Goal: Information Seeking & Learning: Learn about a topic

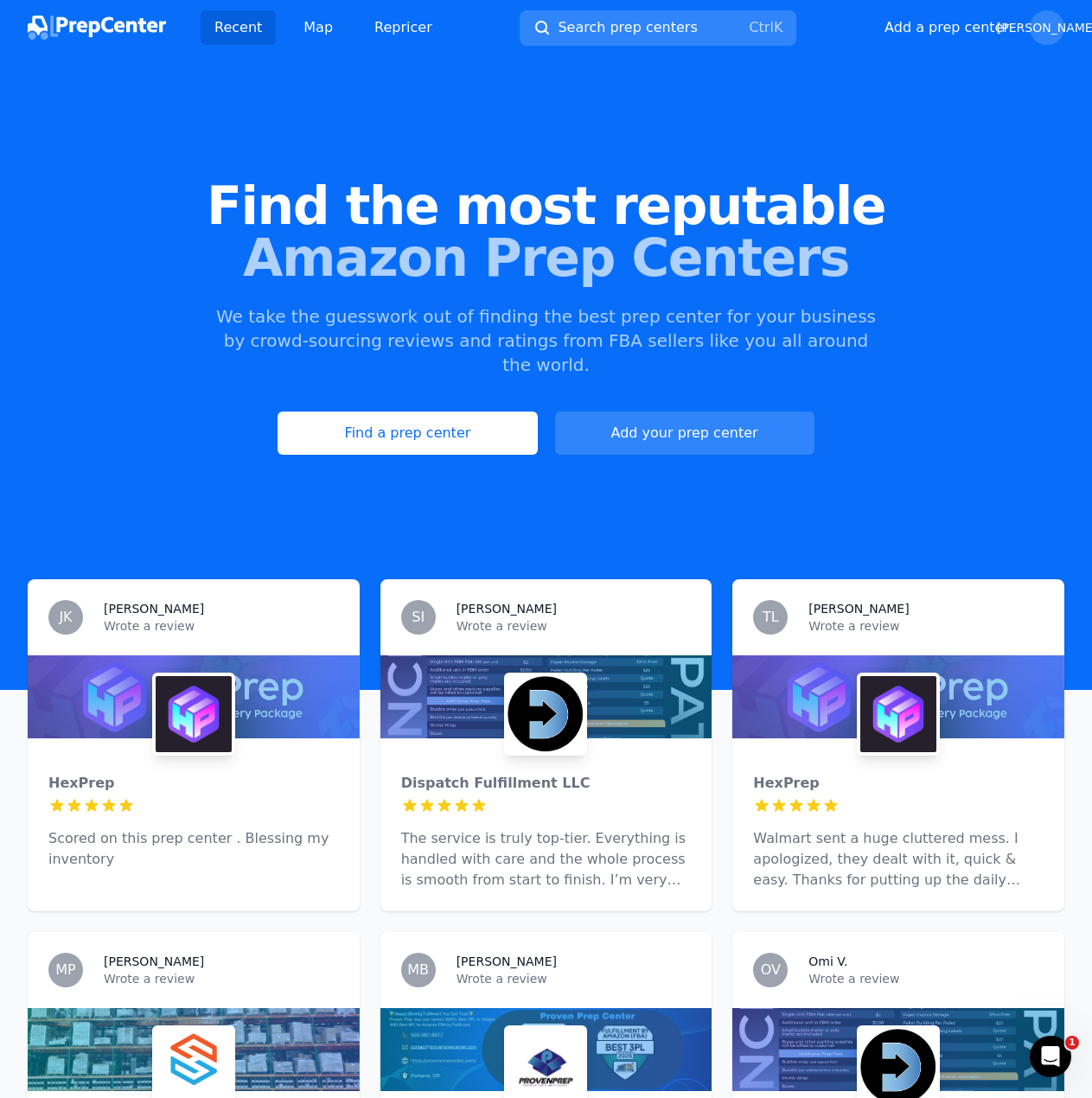
click at [251, 694] on div at bounding box center [194, 697] width 332 height 83
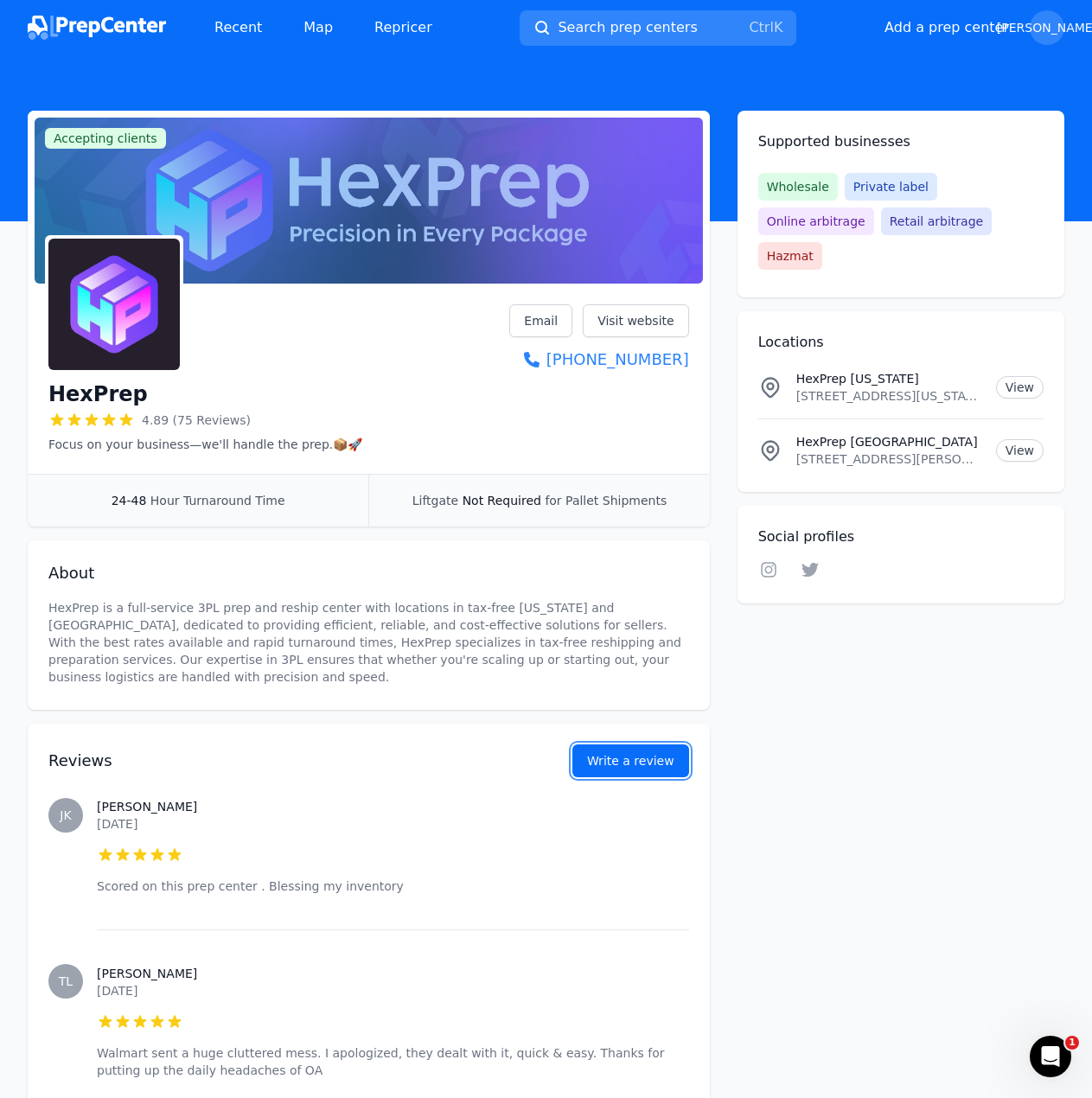
click at [666, 767] on button "Write a review" at bounding box center [630, 761] width 117 height 33
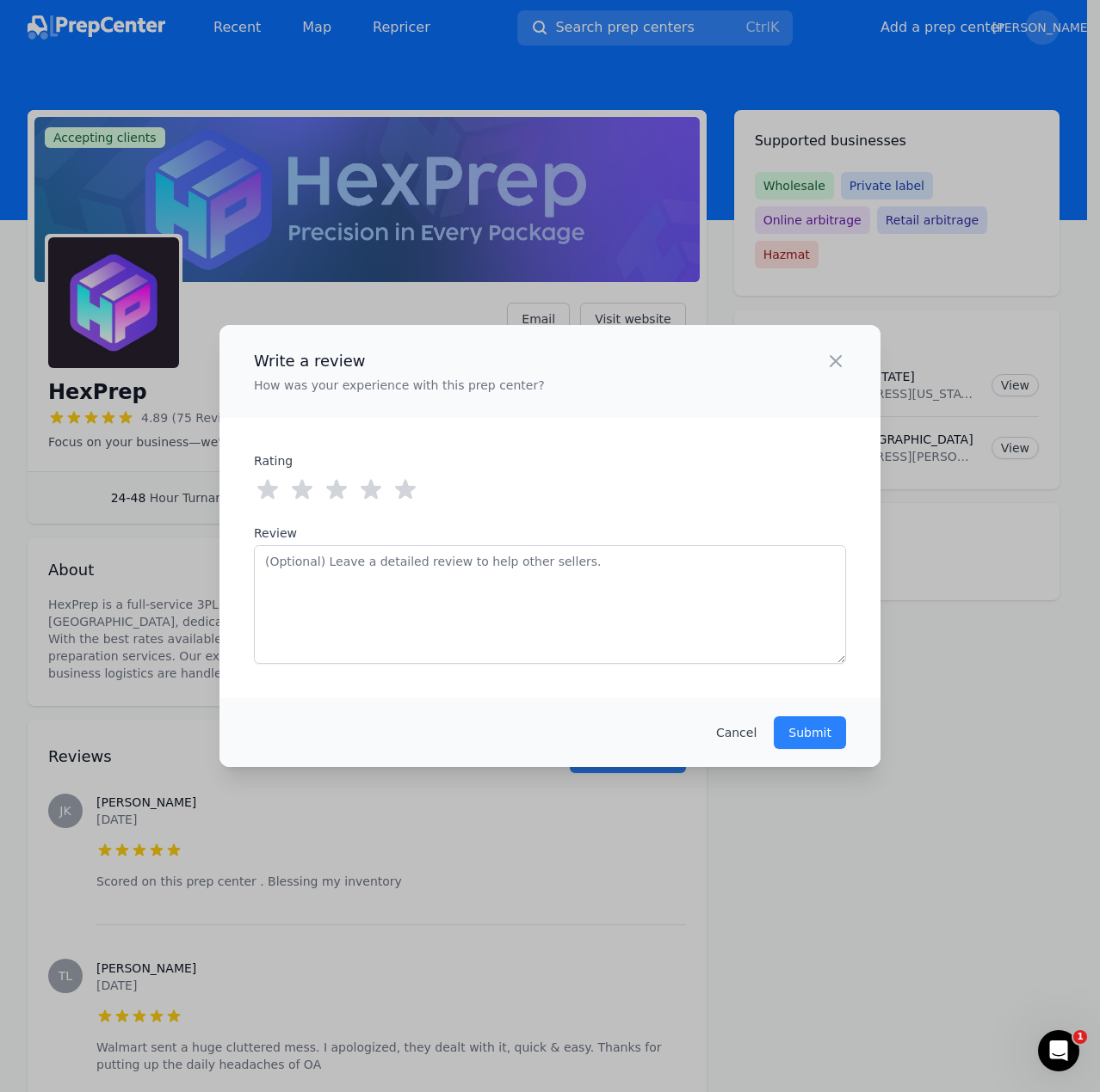
click at [408, 491] on icon at bounding box center [404, 490] width 20 height 20
click at [826, 739] on p "Submit" at bounding box center [809, 733] width 43 height 17
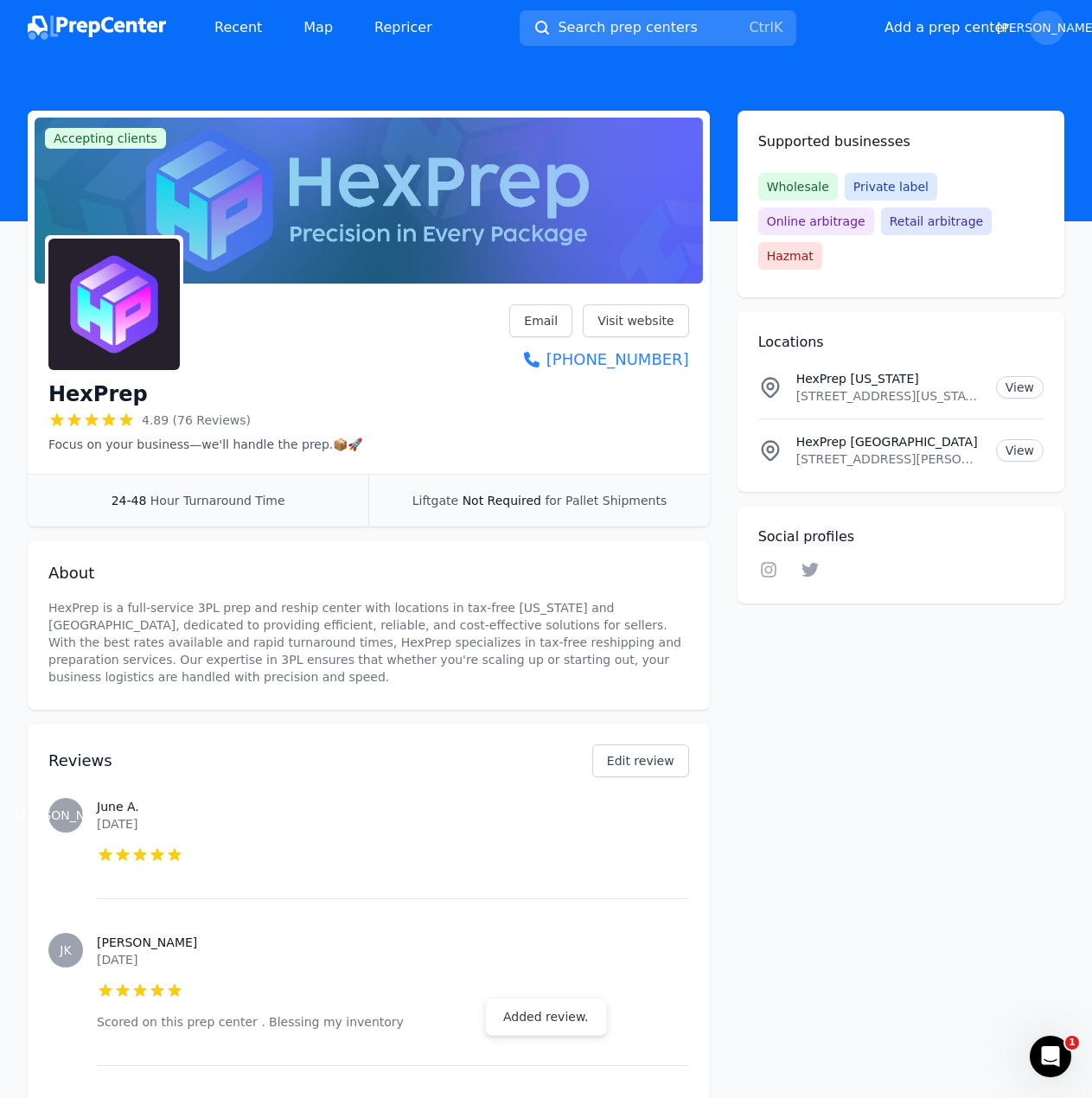
click at [119, 21] on img at bounding box center [97, 27] width 138 height 24
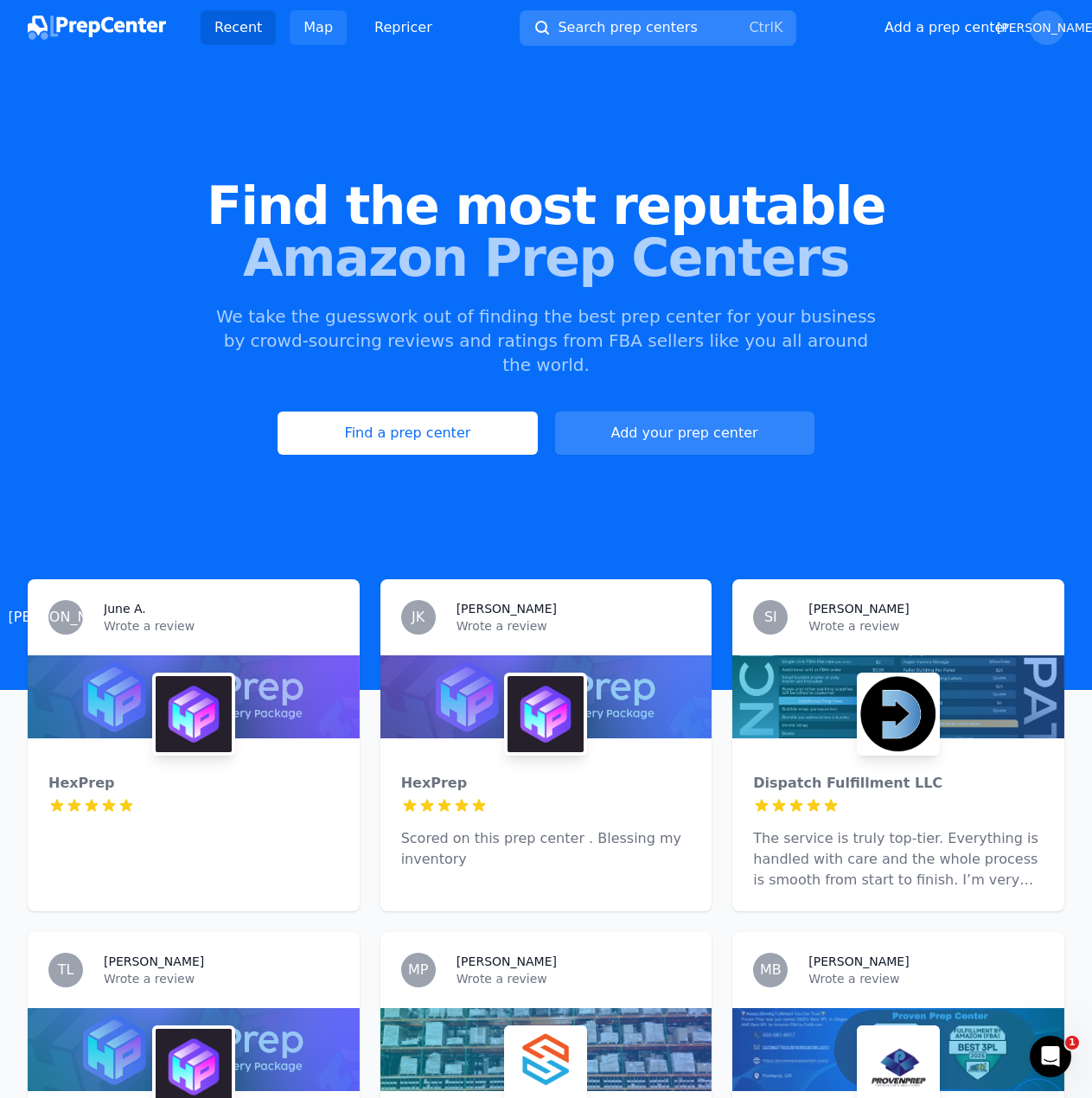
click at [322, 37] on link "Map" at bounding box center [318, 28] width 57 height 35
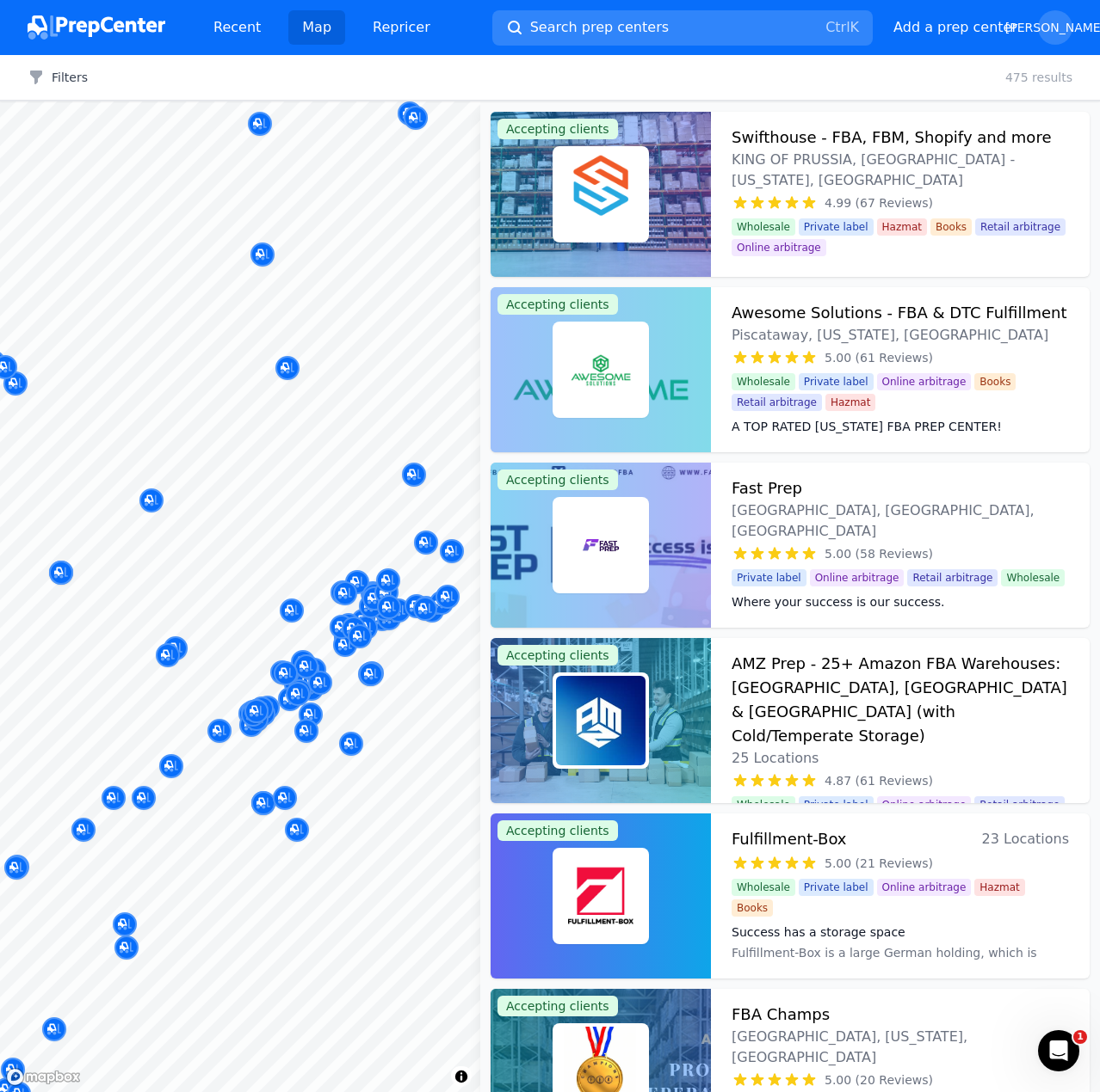
click at [126, 31] on img at bounding box center [96, 27] width 137 height 24
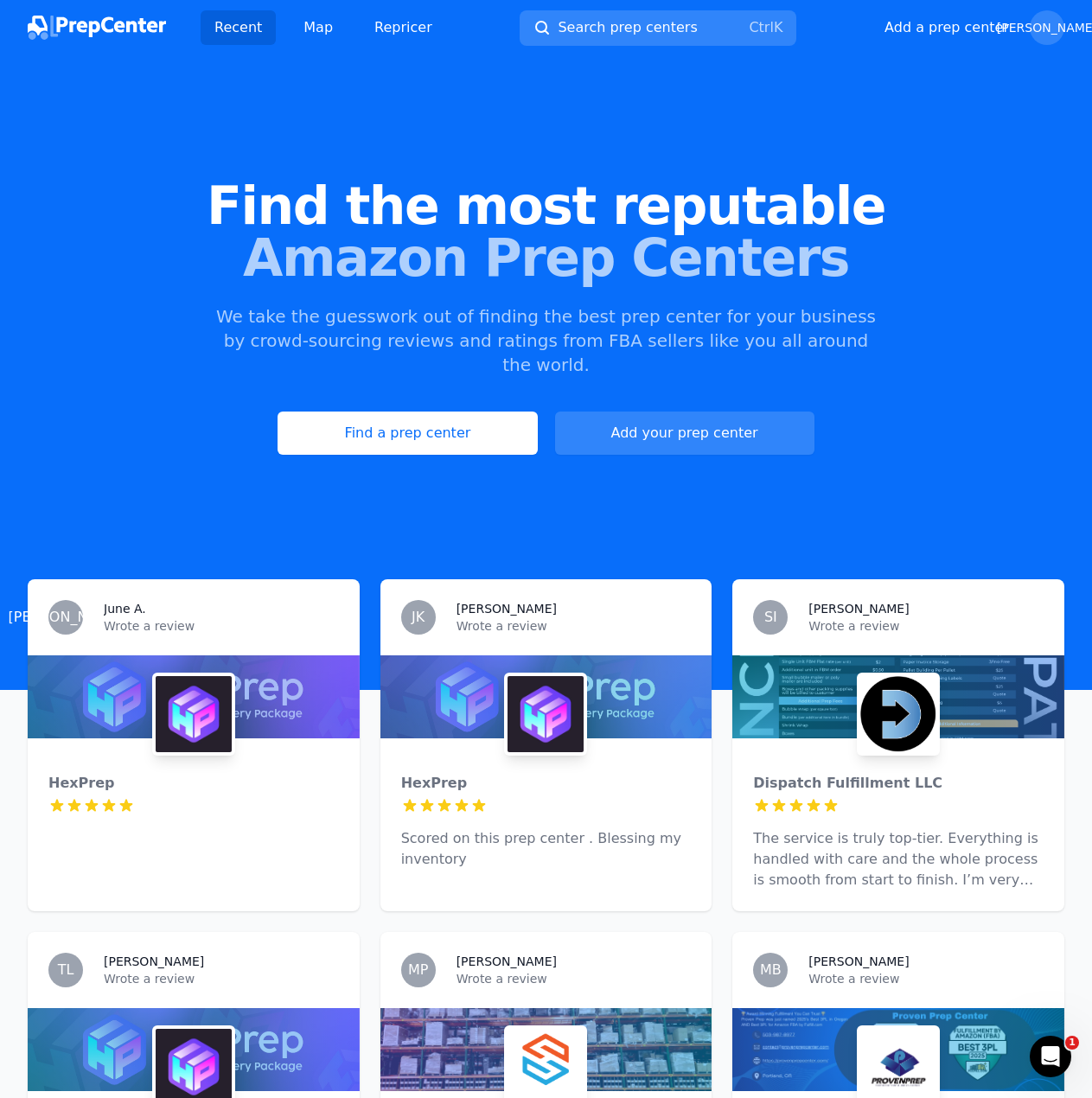
click at [194, 676] on img at bounding box center [193, 714] width 76 height 76
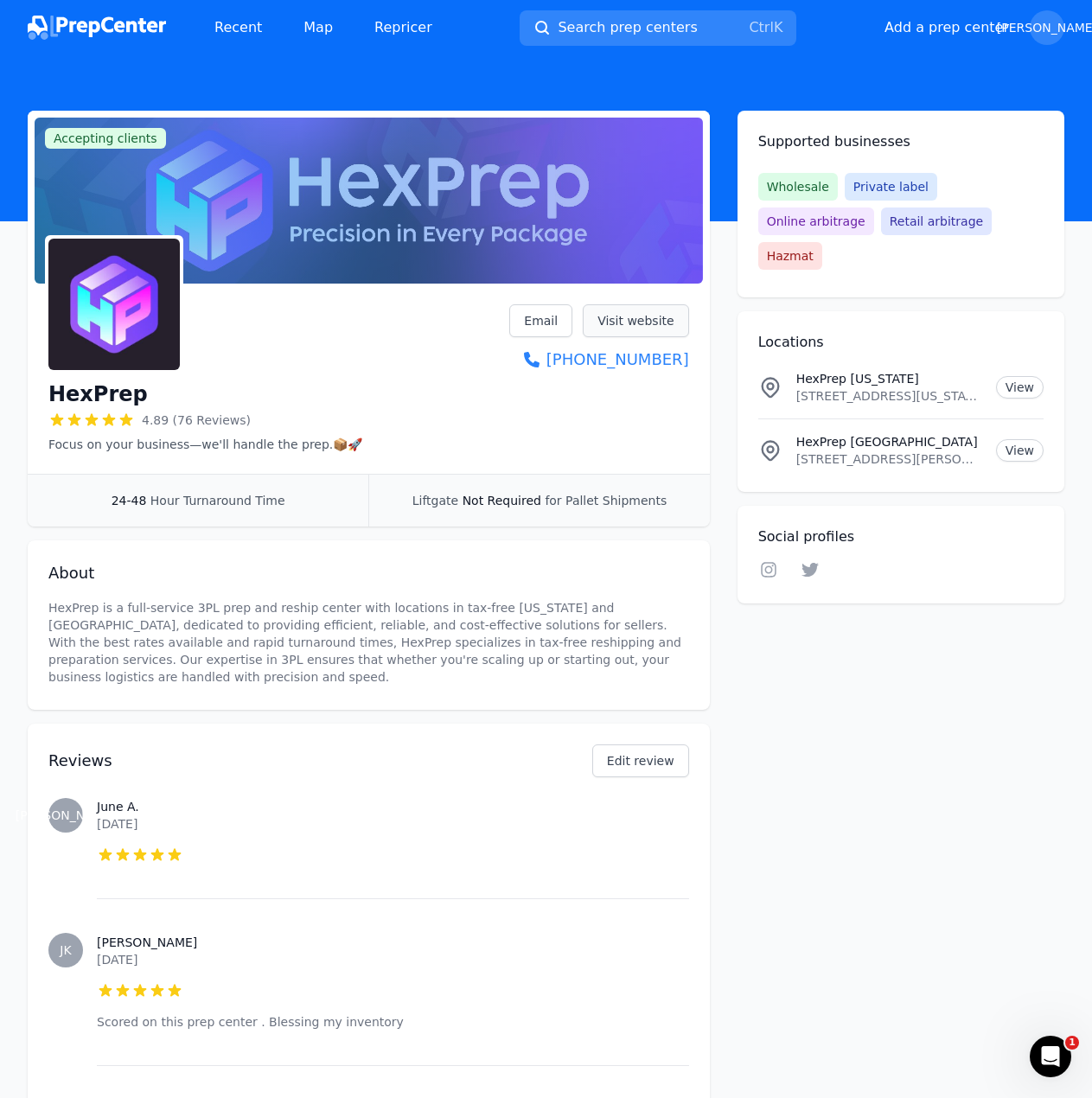
click at [641, 307] on link "Visit website" at bounding box center [636, 321] width 106 height 33
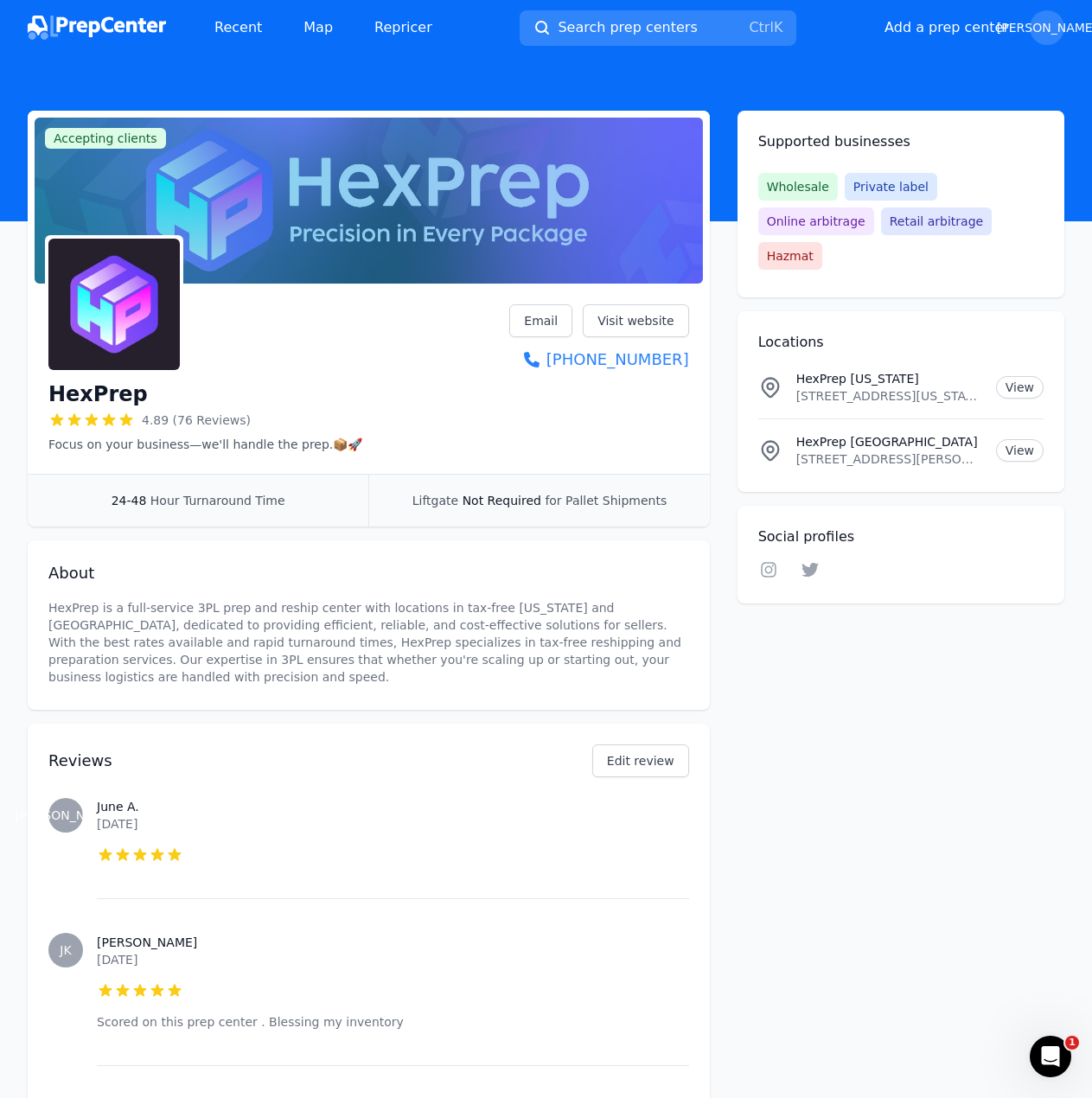
click at [154, 19] on img at bounding box center [97, 27] width 138 height 24
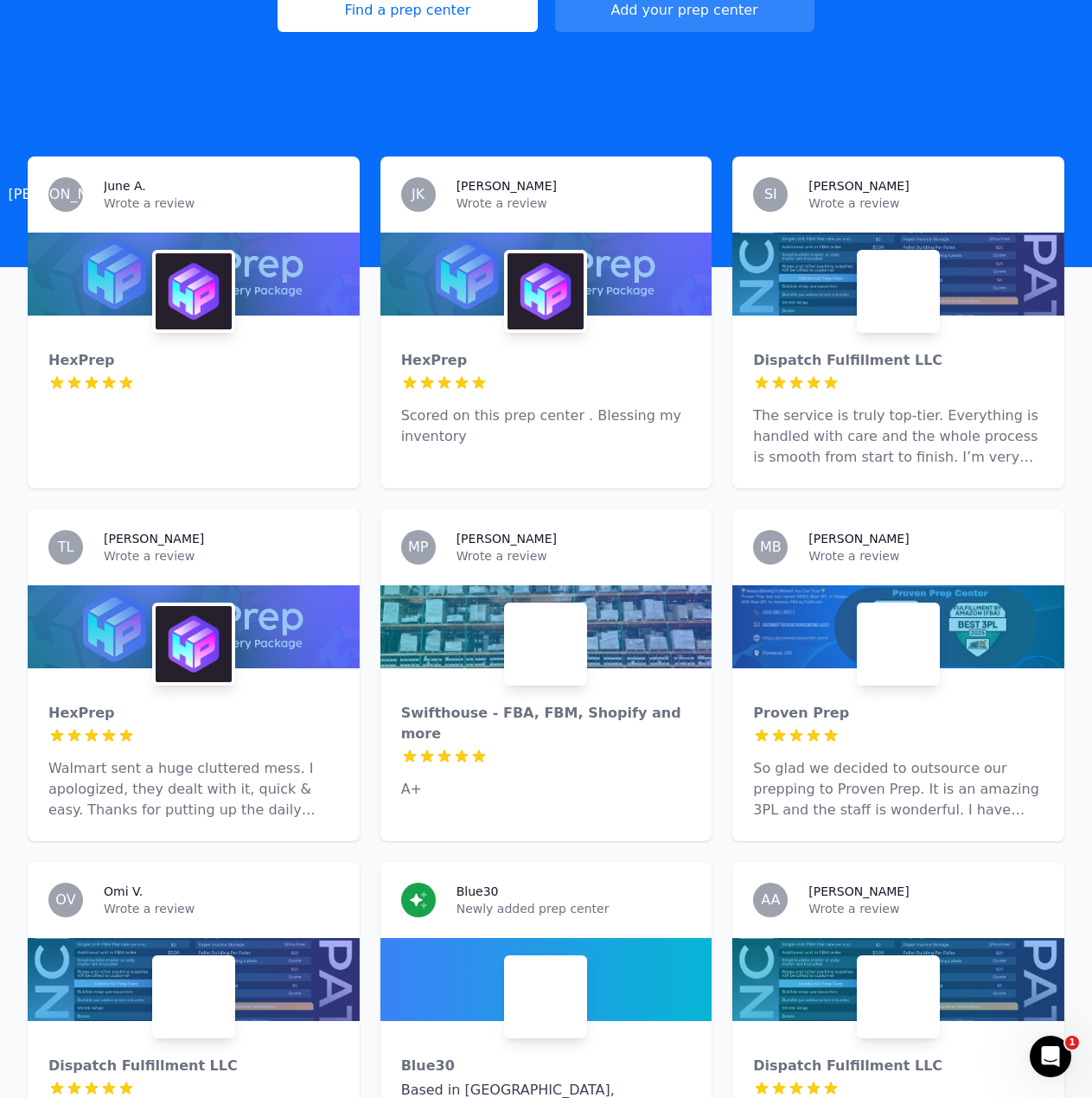
scroll to position [433, 0]
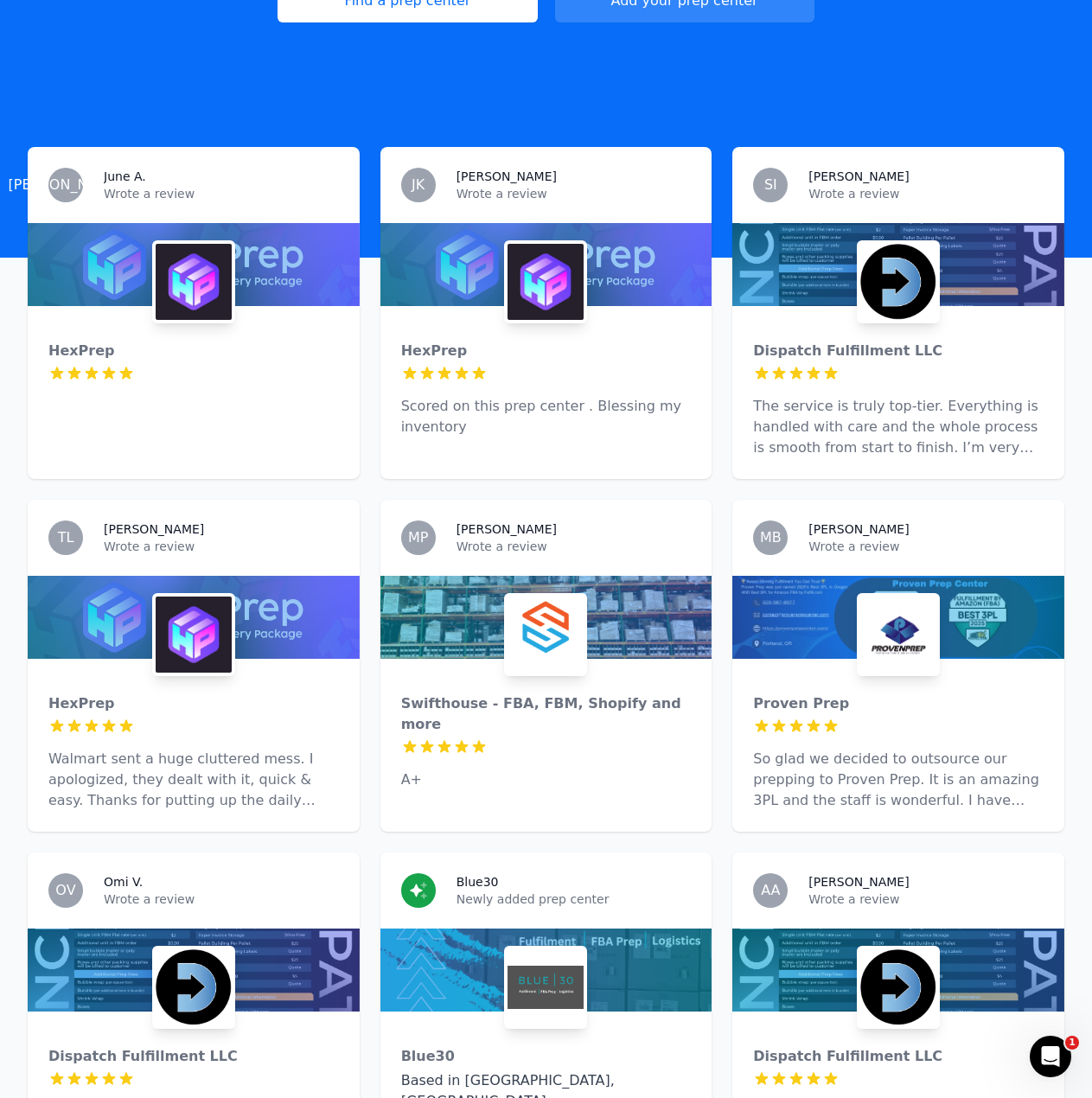
click at [801, 149] on div "SI Simon Richard Wrote a review" at bounding box center [899, 184] width 332 height 76
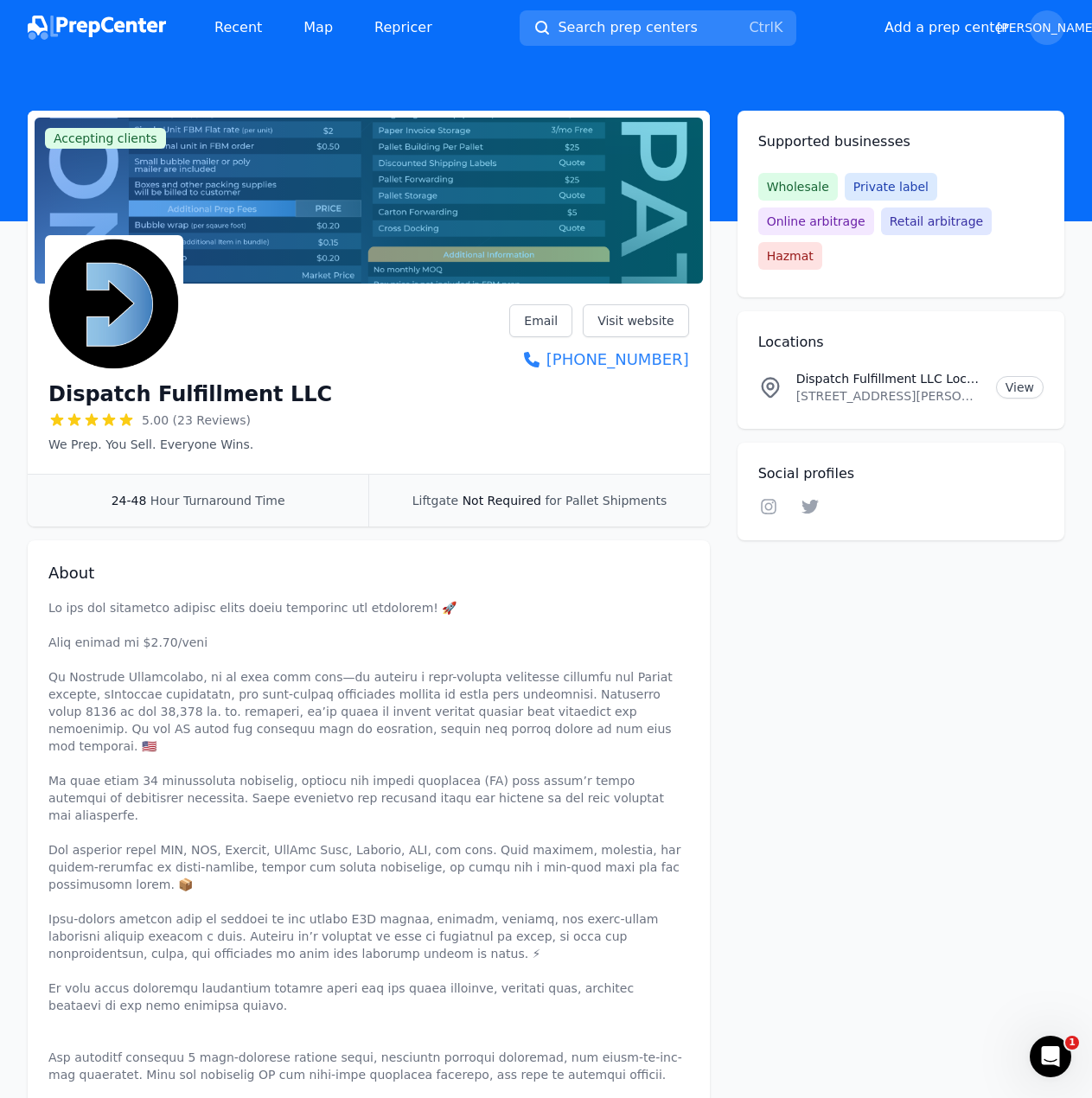
click at [116, 28] on img at bounding box center [97, 27] width 138 height 24
